Goal: Download file/media

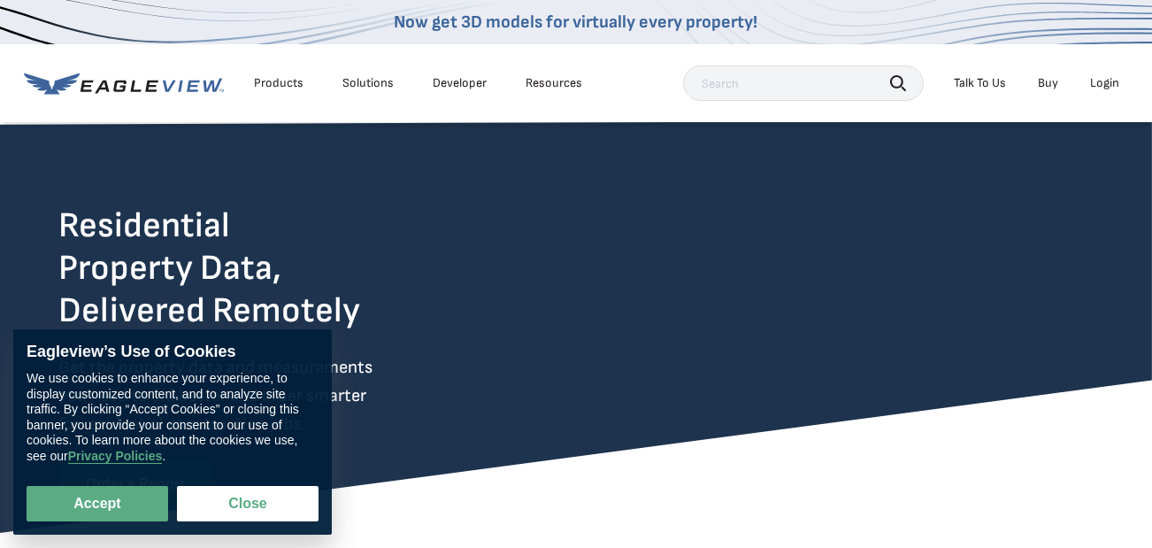
click at [1103, 81] on div "Login" at bounding box center [1104, 83] width 29 height 16
click at [1101, 81] on div "Login" at bounding box center [1104, 83] width 29 height 16
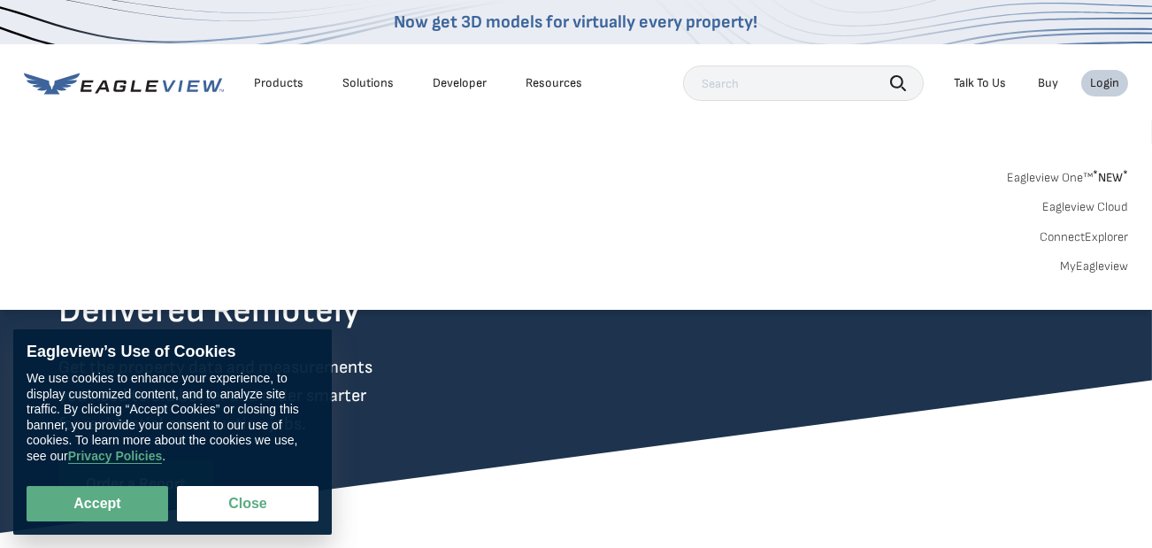
click at [1090, 264] on link "MyEagleview" at bounding box center [1094, 266] width 68 height 16
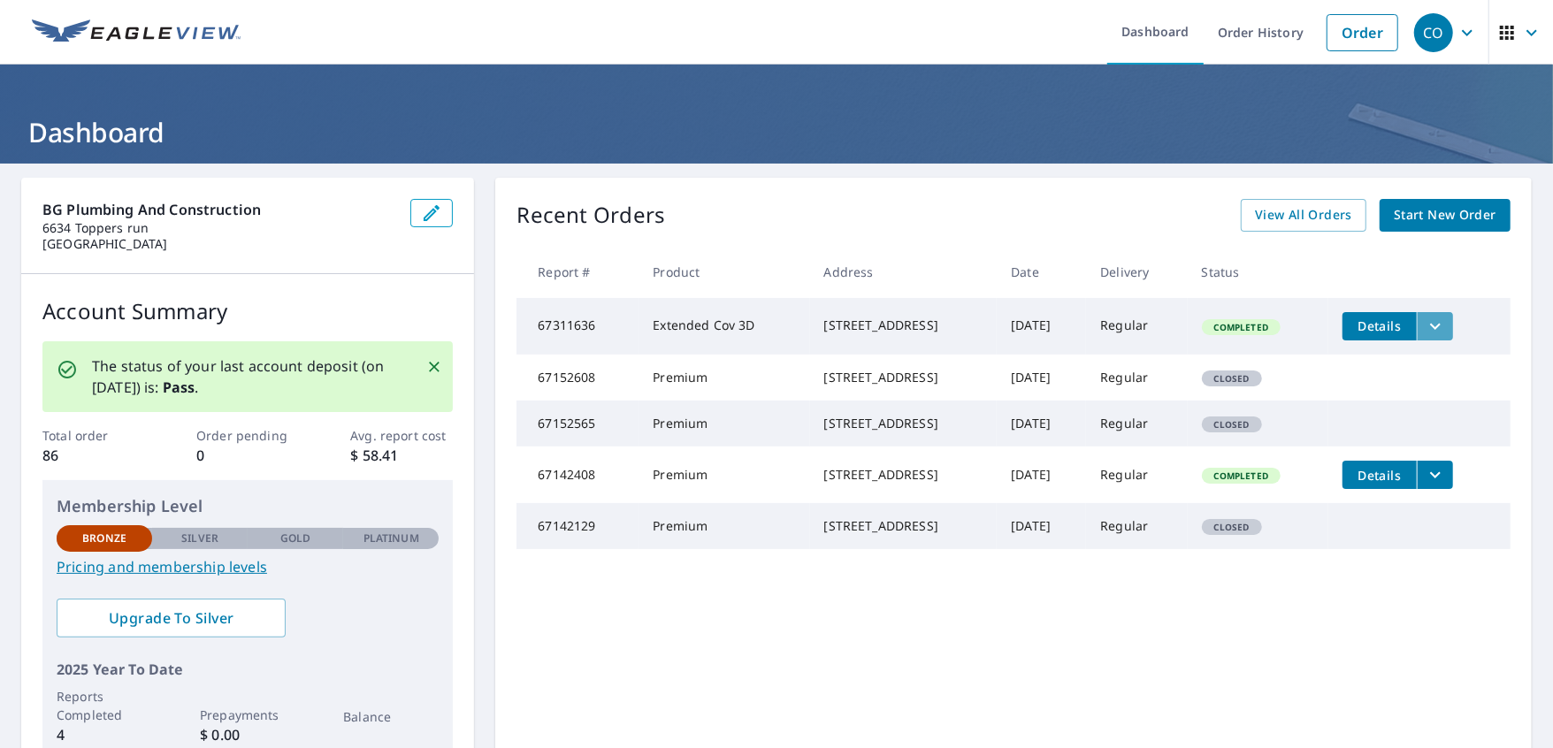
click at [1438, 326] on icon "filesDropdownBtn-67311636" at bounding box center [1435, 326] width 21 height 21
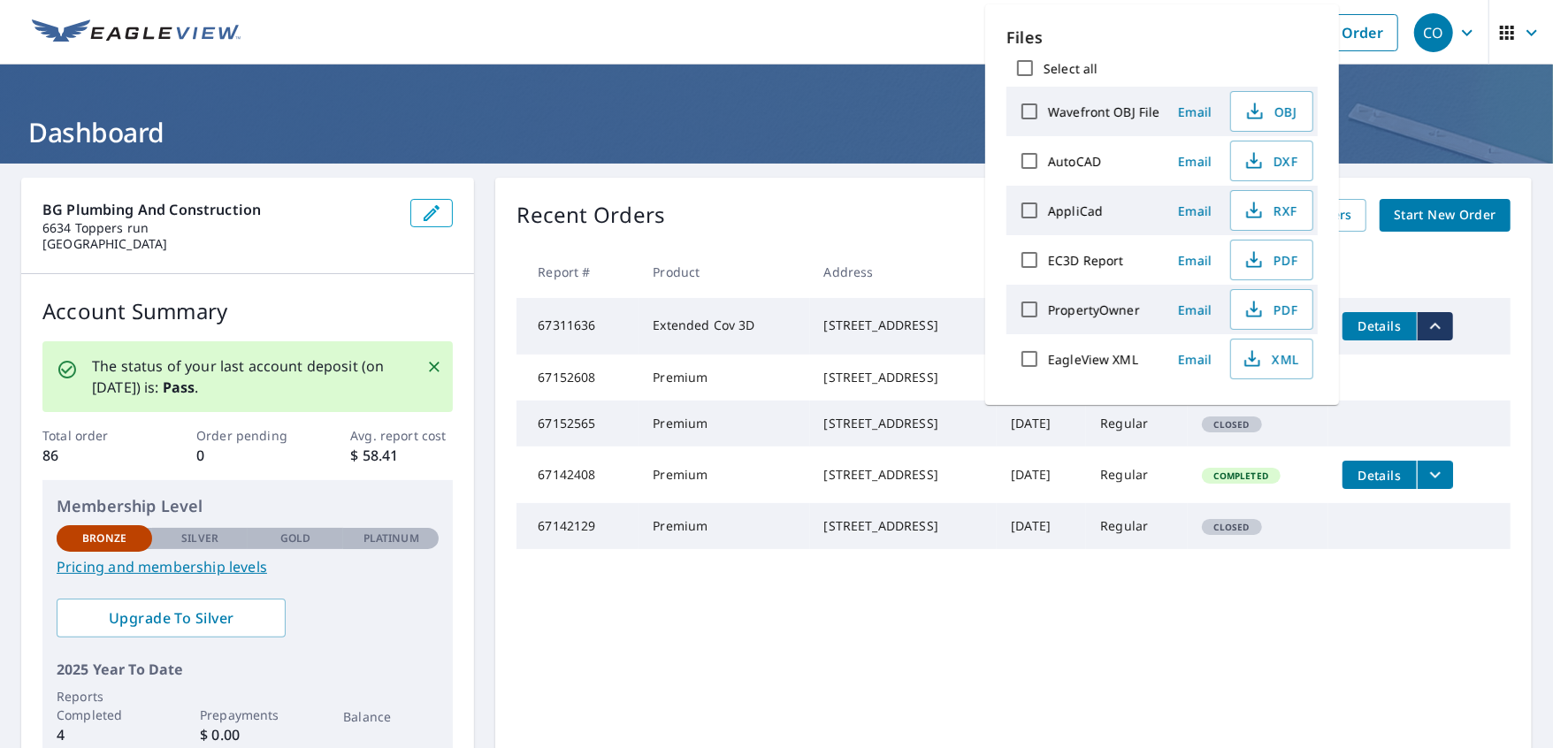
click at [1108, 261] on label "EC3D Report" at bounding box center [1085, 260] width 75 height 17
click at [1048, 261] on input "EC3D Report" at bounding box center [1029, 259] width 37 height 37
click at [1108, 261] on label "EC3D Report" at bounding box center [1085, 260] width 75 height 17
click at [1048, 261] on input "EC3D Report" at bounding box center [1029, 259] width 37 height 37
click at [1108, 261] on label "EC3D Report" at bounding box center [1085, 260] width 75 height 17
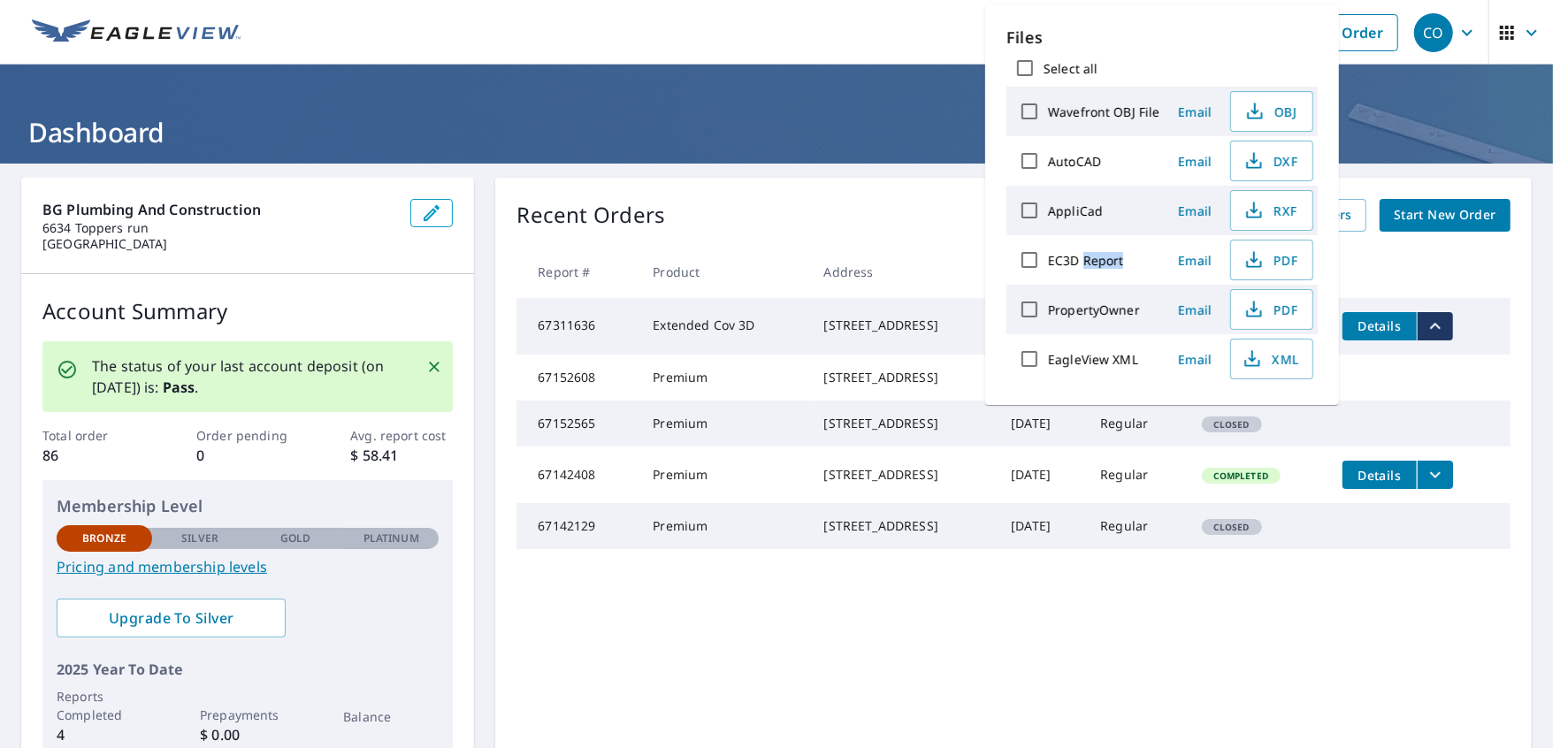
click at [1048, 261] on input "EC3D Report" at bounding box center [1029, 259] width 37 height 37
checkbox input "true"
click at [1257, 410] on span "Download" at bounding box center [1250, 420] width 94 height 21
